Goal: Task Accomplishment & Management: Use online tool/utility

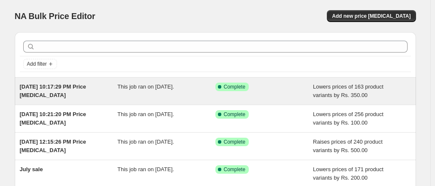
click at [68, 86] on span "[DATE] 10:17:29 PM Price [MEDICAL_DATA]" at bounding box center [53, 90] width 66 height 15
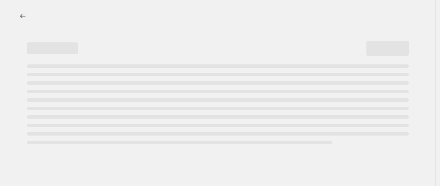
select select "by"
select select "no_change"
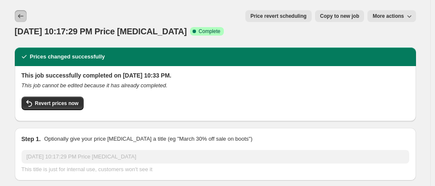
click at [25, 15] on icon "Price change jobs" at bounding box center [20, 16] width 8 height 8
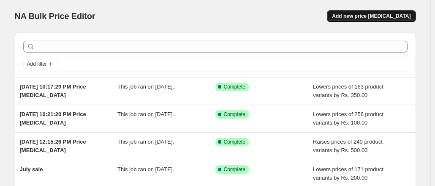
click at [370, 12] on button "Add new price [MEDICAL_DATA]" at bounding box center [371, 16] width 89 height 12
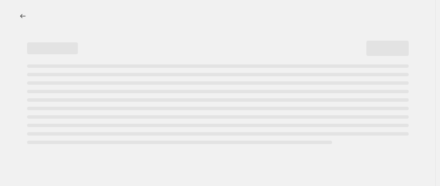
select select "percentage"
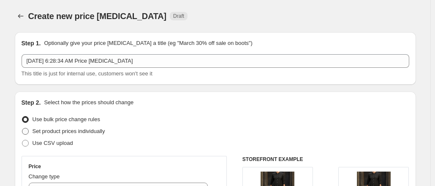
click at [28, 129] on span at bounding box center [25, 131] width 7 height 7
click at [22, 128] on input "Set product prices individually" at bounding box center [22, 128] width 0 height 0
radio input "true"
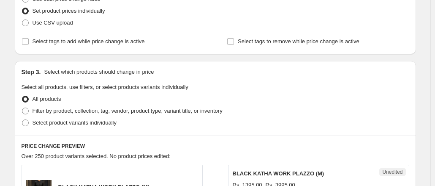
scroll to position [169, 0]
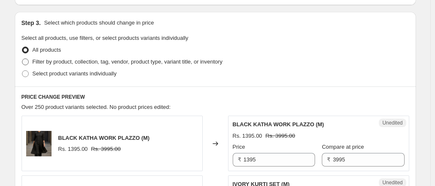
click at [29, 61] on span at bounding box center [25, 61] width 7 height 7
click at [22, 59] on input "Filter by product, collection, tag, vendor, product type, variant title, or inv…" at bounding box center [22, 58] width 0 height 0
radio input "true"
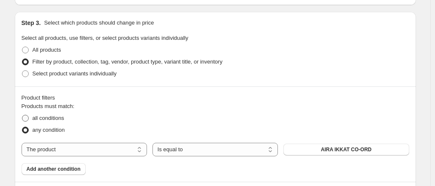
click at [29, 118] on span at bounding box center [25, 118] width 7 height 7
click at [22, 115] on input "all conditions" at bounding box center [22, 115] width 0 height 0
radio input "true"
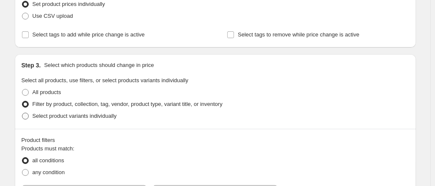
scroll to position [85, 0]
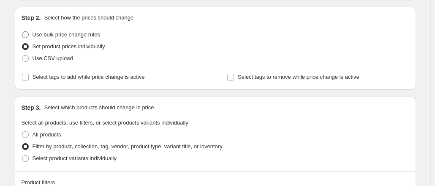
click at [26, 30] on label "Use bulk price change rules" at bounding box center [61, 35] width 79 height 12
click at [22, 31] on input "Use bulk price change rules" at bounding box center [22, 31] width 0 height 0
radio input "true"
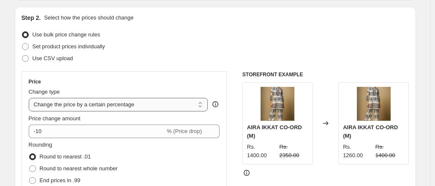
click at [192, 103] on select "Change the price to a certain amount Change the price by a certain amount Chang…" at bounding box center [119, 105] width 180 height 14
select select "by"
click at [30, 98] on select "Change the price to a certain amount Change the price by a certain amount Chang…" at bounding box center [119, 105] width 180 height 14
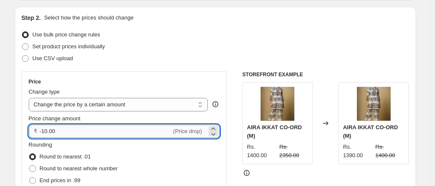
click at [44, 131] on input "-10.00" at bounding box center [106, 131] width 132 height 14
click at [47, 131] on input "10.00" at bounding box center [101, 131] width 123 height 14
type input "400.00"
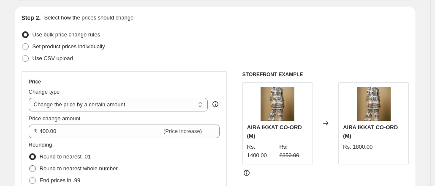
click at [35, 169] on span at bounding box center [32, 168] width 7 height 7
click at [30, 165] on input "Round to nearest whole number" at bounding box center [29, 165] width 0 height 0
radio input "true"
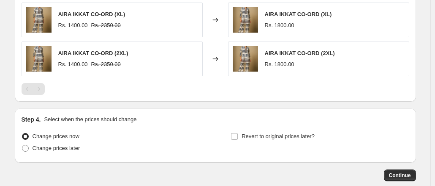
scroll to position [676, 0]
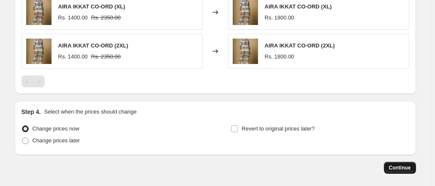
click at [402, 166] on span "Continue" at bounding box center [400, 167] width 22 height 7
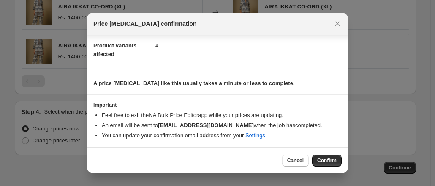
scroll to position [49, 0]
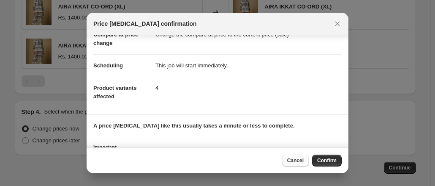
click at [291, 160] on span "Cancel" at bounding box center [295, 160] width 16 height 7
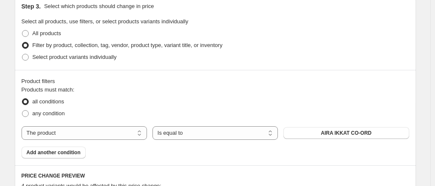
scroll to position [380, 0]
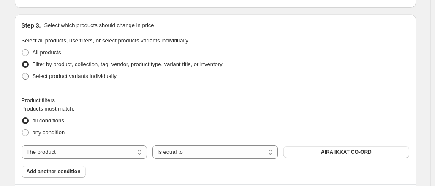
click at [27, 76] on span at bounding box center [25, 76] width 7 height 7
click at [22, 73] on input "Select product variants individually" at bounding box center [22, 73] width 0 height 0
radio input "true"
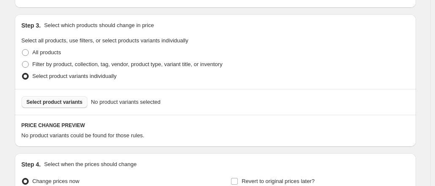
click at [60, 102] on span "Select product variants" at bounding box center [55, 101] width 56 height 7
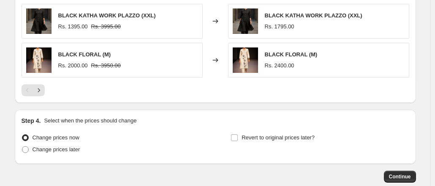
scroll to position [676, 0]
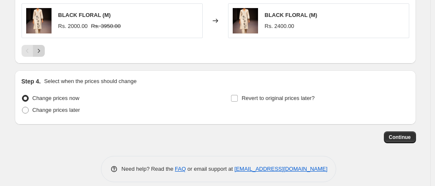
click at [43, 50] on icon "Next" at bounding box center [39, 50] width 8 height 8
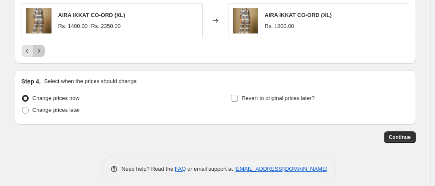
click at [43, 51] on icon "Next" at bounding box center [39, 50] width 8 height 8
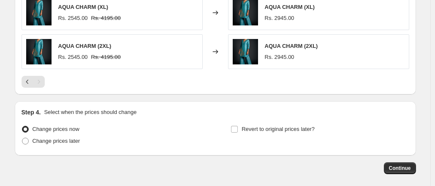
scroll to position [683, 0]
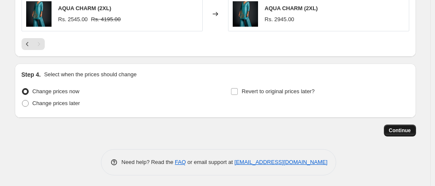
click at [406, 128] on span "Continue" at bounding box center [400, 130] width 22 height 7
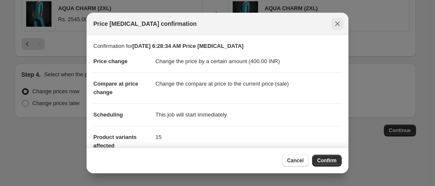
click at [340, 27] on icon "Close" at bounding box center [337, 23] width 8 height 8
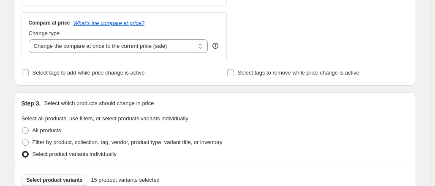
scroll to position [260, 0]
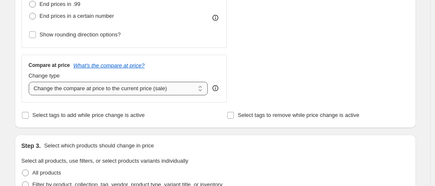
click at [199, 88] on select "Change the compare at price to the current price (sale) Change the compare at p…" at bounding box center [119, 89] width 180 height 14
select select "no_change"
click at [30, 82] on select "Change the compare at price to the current price (sale) Change the compare at p…" at bounding box center [119, 89] width 180 height 14
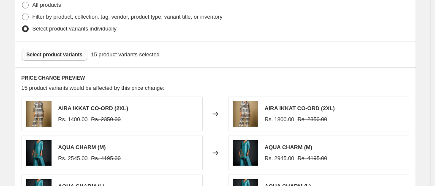
scroll to position [387, 0]
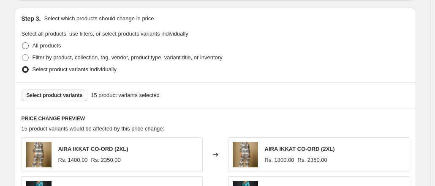
click at [27, 42] on span at bounding box center [25, 45] width 7 height 7
click at [22, 42] on input "All products" at bounding box center [22, 42] width 0 height 0
radio input "true"
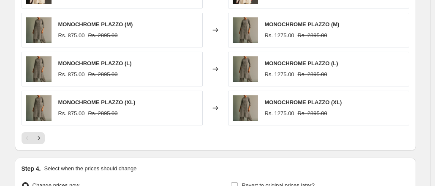
scroll to position [598, 0]
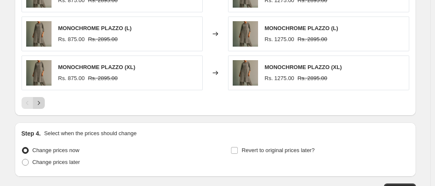
click at [43, 103] on icon "Next" at bounding box center [39, 102] width 8 height 8
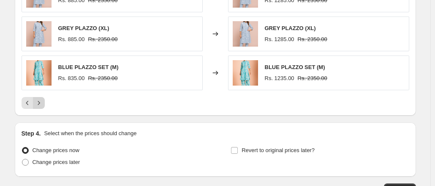
click at [43, 103] on icon "Next" at bounding box center [39, 102] width 8 height 8
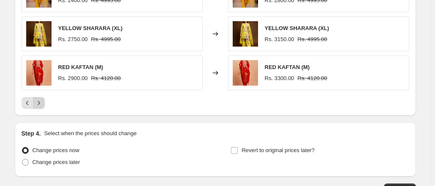
click at [43, 103] on icon "Next" at bounding box center [39, 102] width 8 height 8
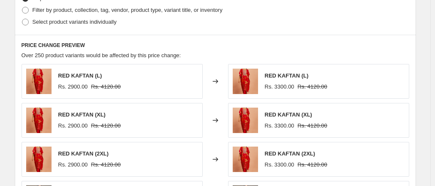
scroll to position [429, 0]
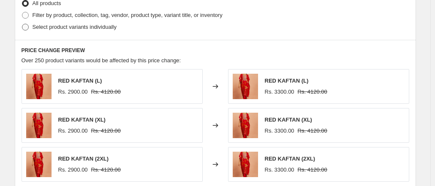
click at [25, 28] on span at bounding box center [25, 27] width 7 height 7
click at [22, 24] on input "Select product variants individually" at bounding box center [22, 24] width 0 height 0
radio input "true"
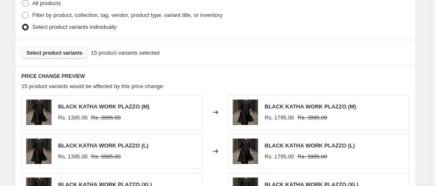
click at [71, 53] on span "Select product variants" at bounding box center [55, 52] width 56 height 7
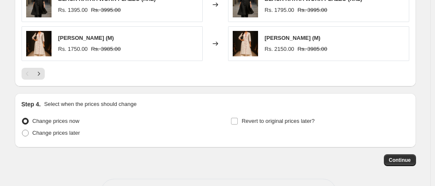
scroll to position [683, 0]
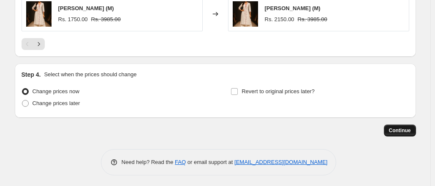
click at [406, 127] on span "Continue" at bounding box center [400, 130] width 22 height 7
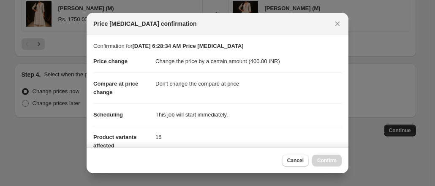
scroll to position [0, 0]
click at [326, 158] on span "Confirm" at bounding box center [326, 160] width 19 height 7
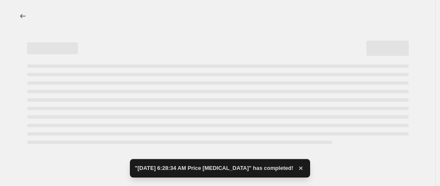
select select "by"
select select "no_change"
